Goal: Transaction & Acquisition: Purchase product/service

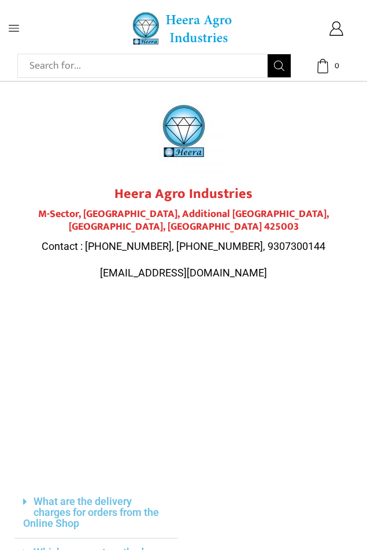
click at [314, 88] on div at bounding box center [183, 131] width 338 height 87
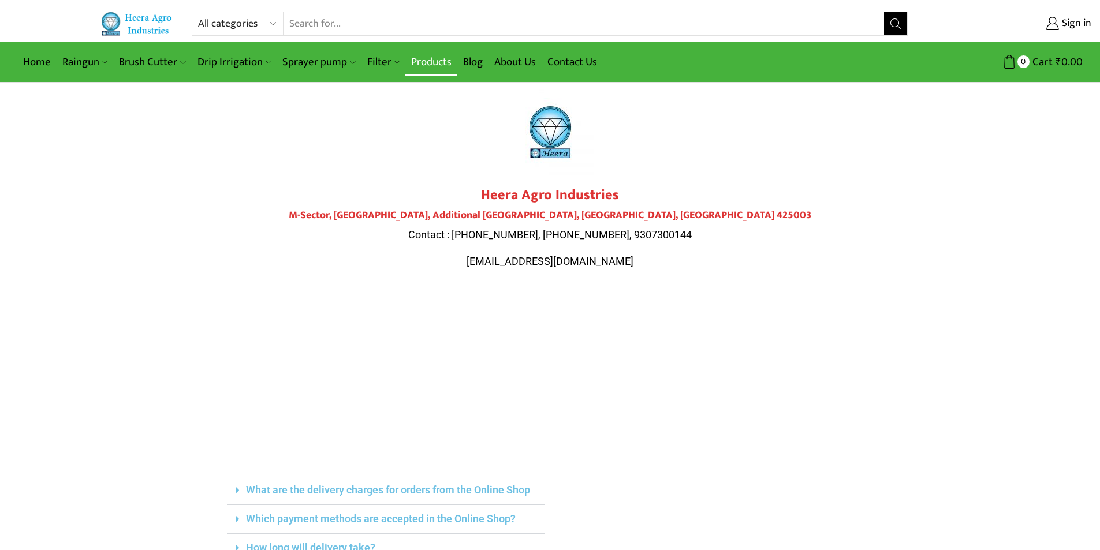
click at [438, 66] on link "Products" at bounding box center [432, 62] width 52 height 27
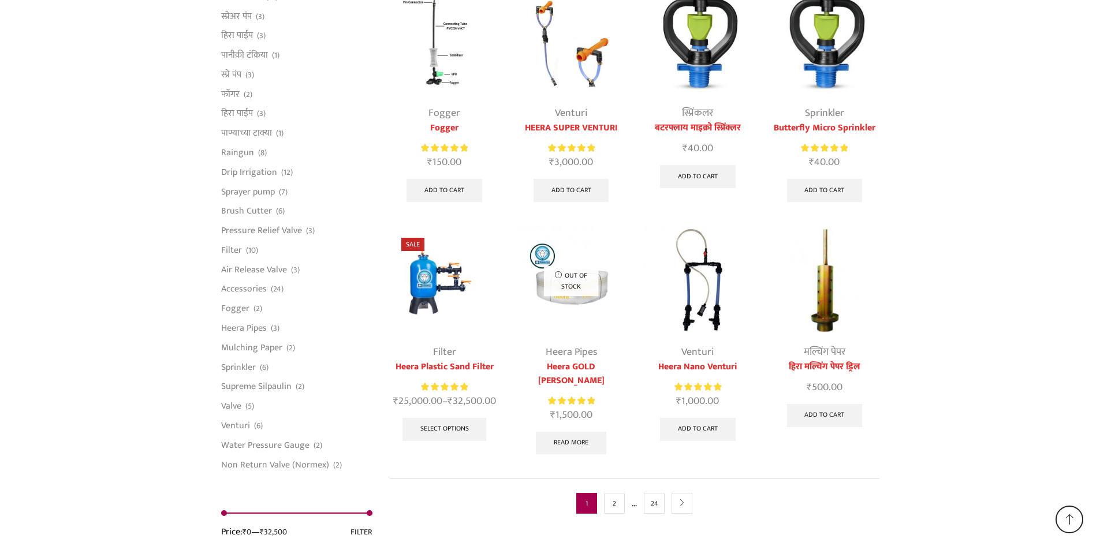
scroll to position [2861, 0]
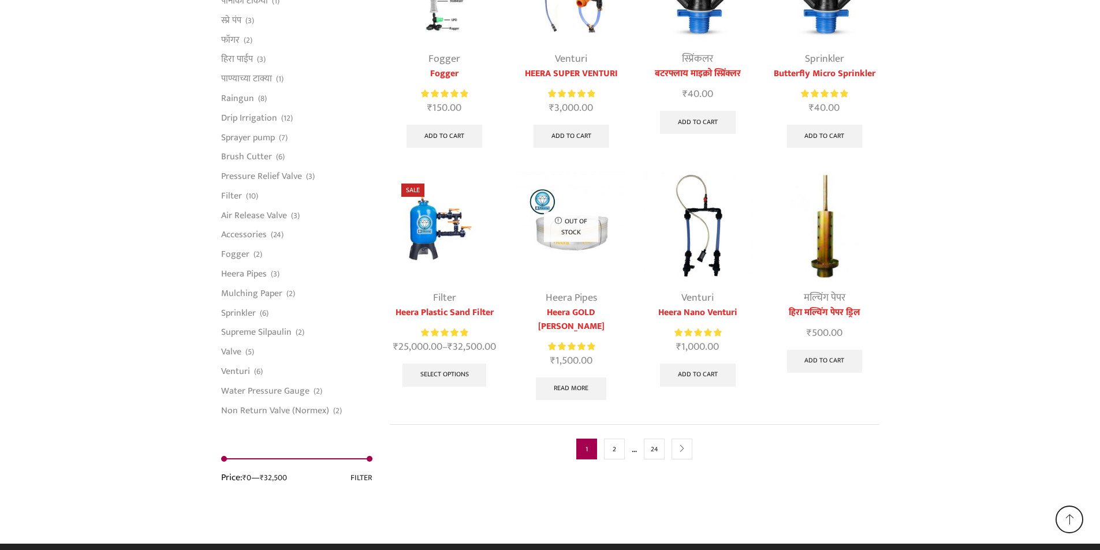
click at [422, 224] on img at bounding box center [444, 226] width 109 height 109
